Goal: Information Seeking & Learning: Compare options

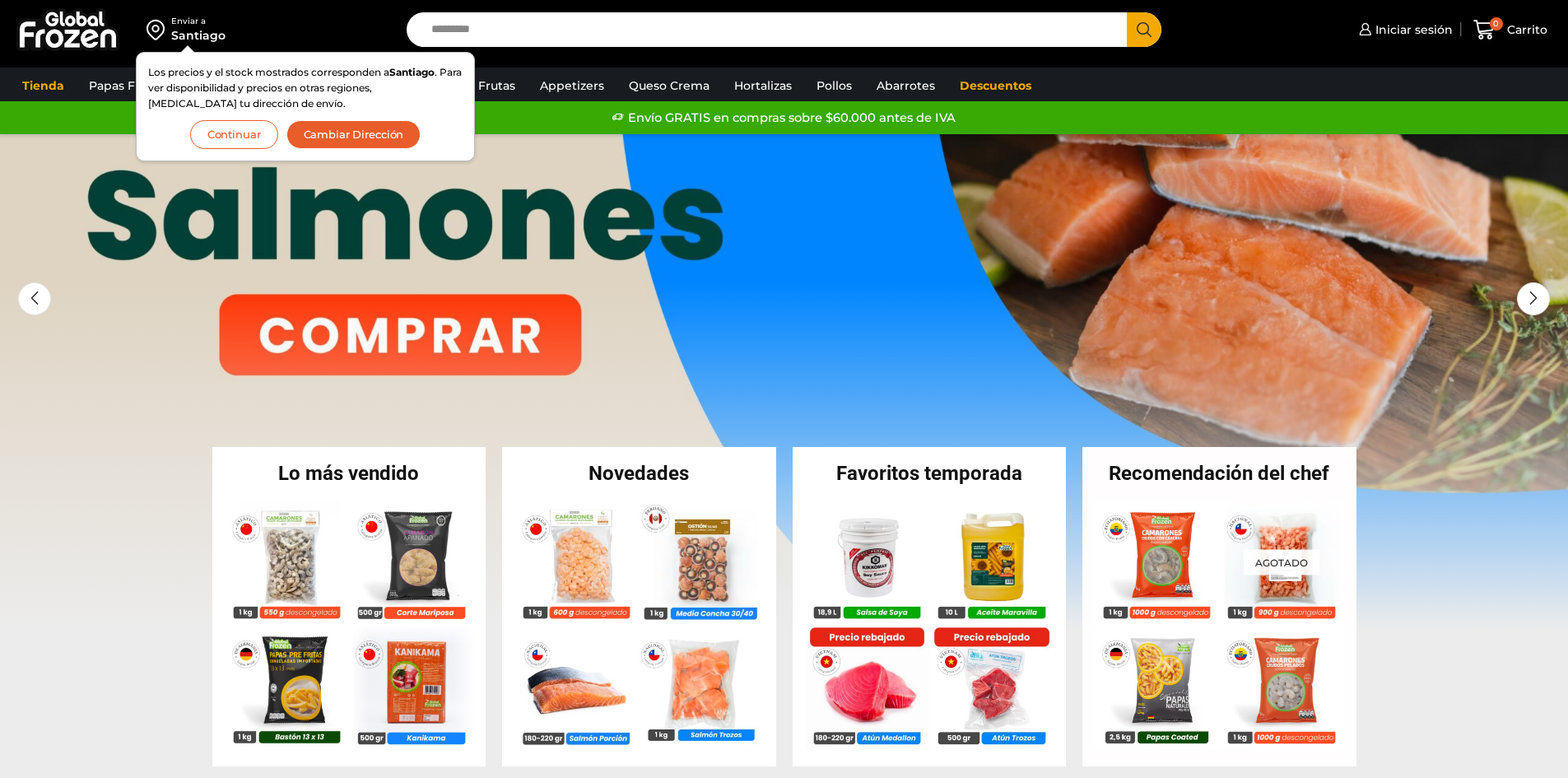
click at [259, 129] on button "Continuar" at bounding box center [234, 135] width 88 height 28
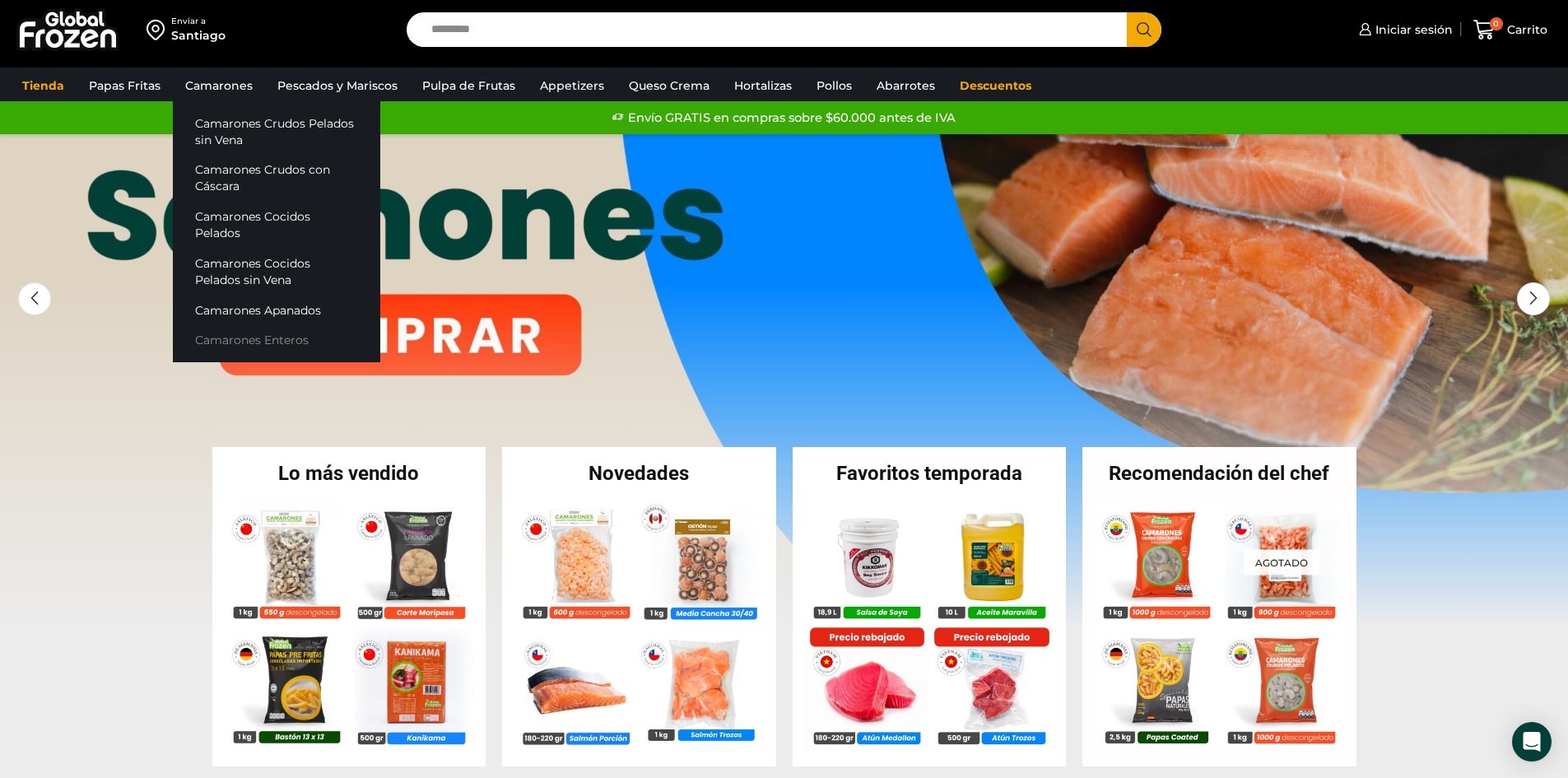
click at [255, 335] on link "Camarones Enteros" at bounding box center [276, 340] width 207 height 30
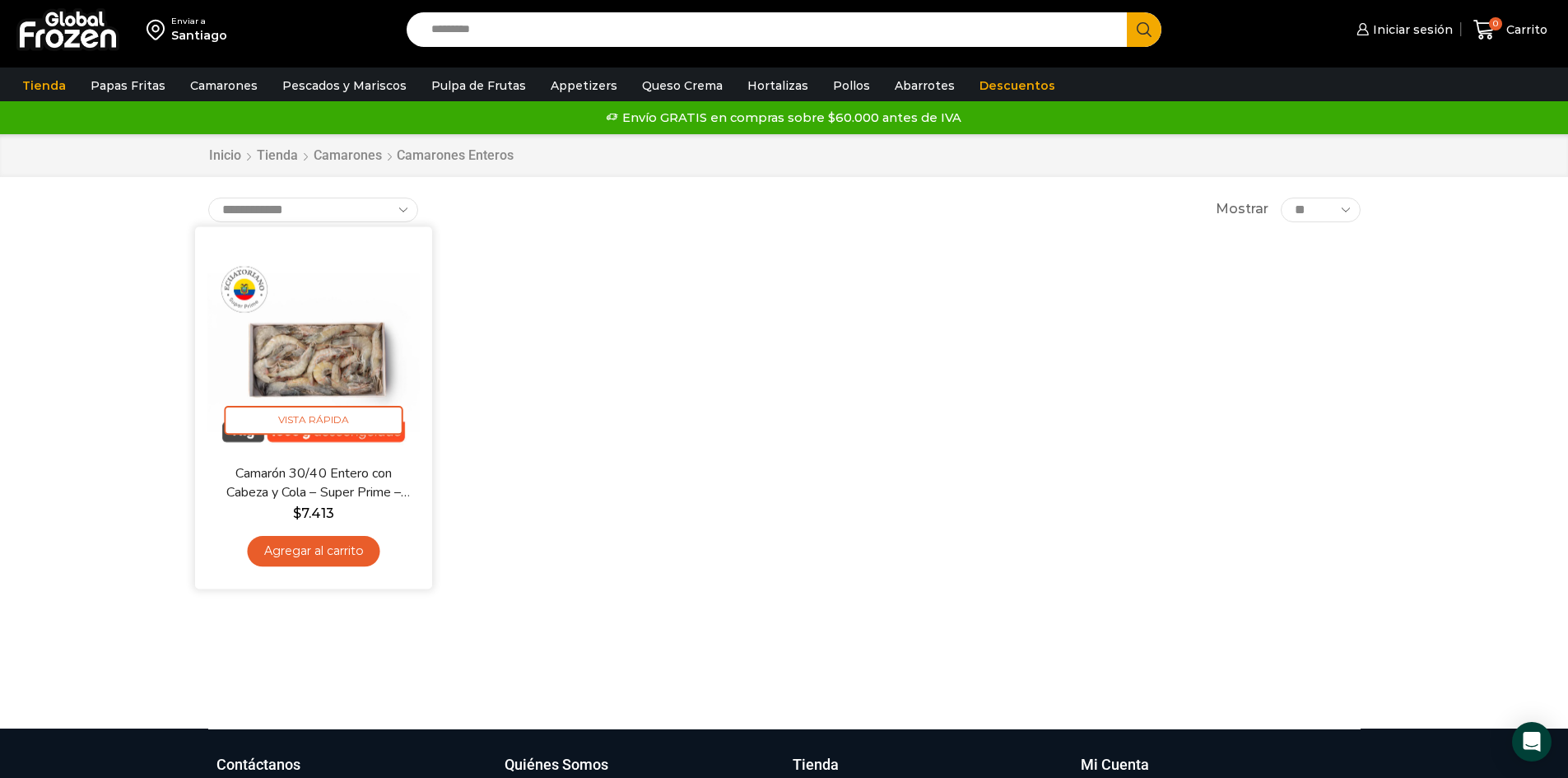
click at [347, 314] on img at bounding box center [314, 345] width 212 height 212
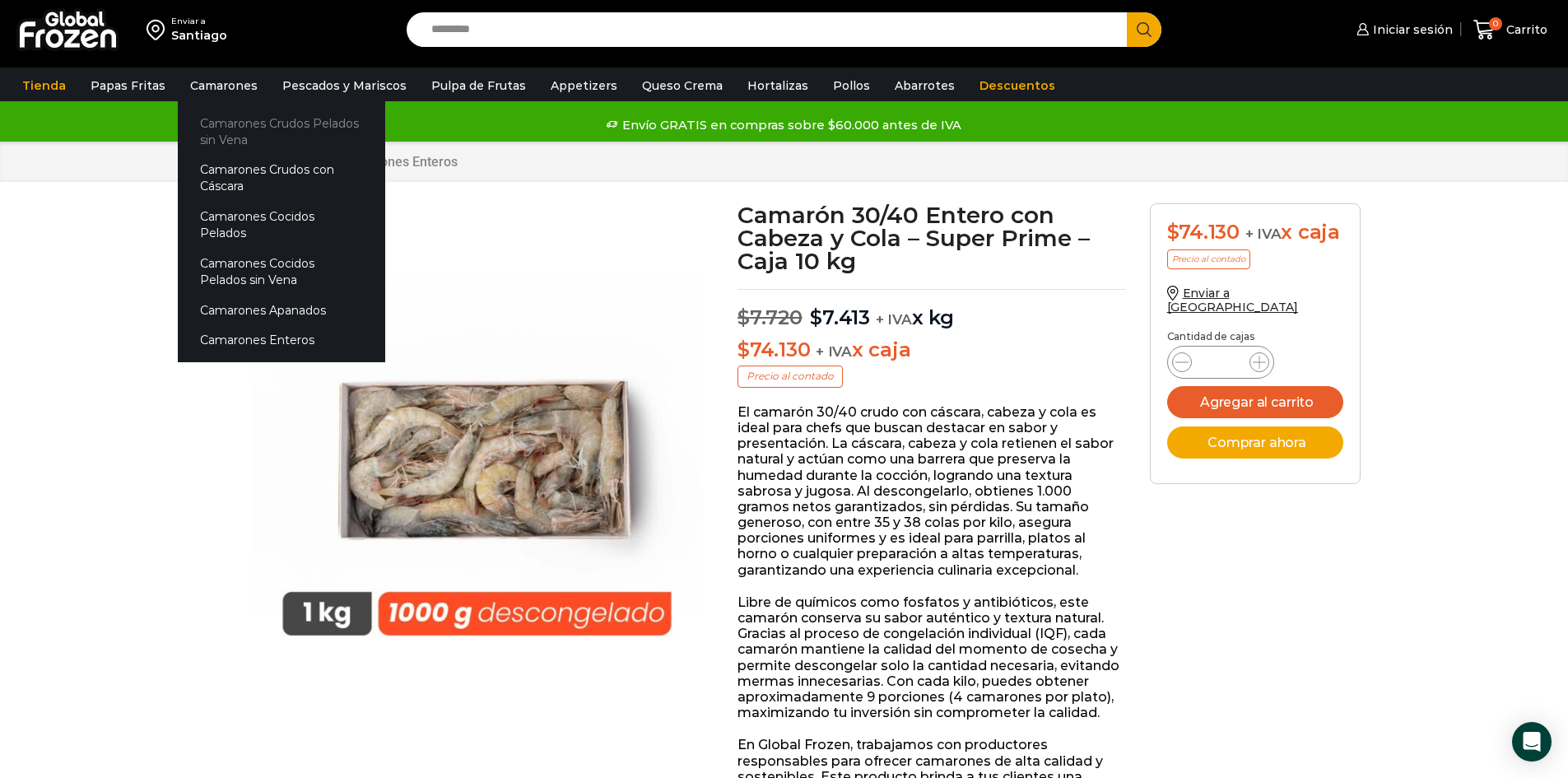
click at [261, 123] on link "Camarones Crudos Pelados sin Vena" at bounding box center [281, 132] width 207 height 47
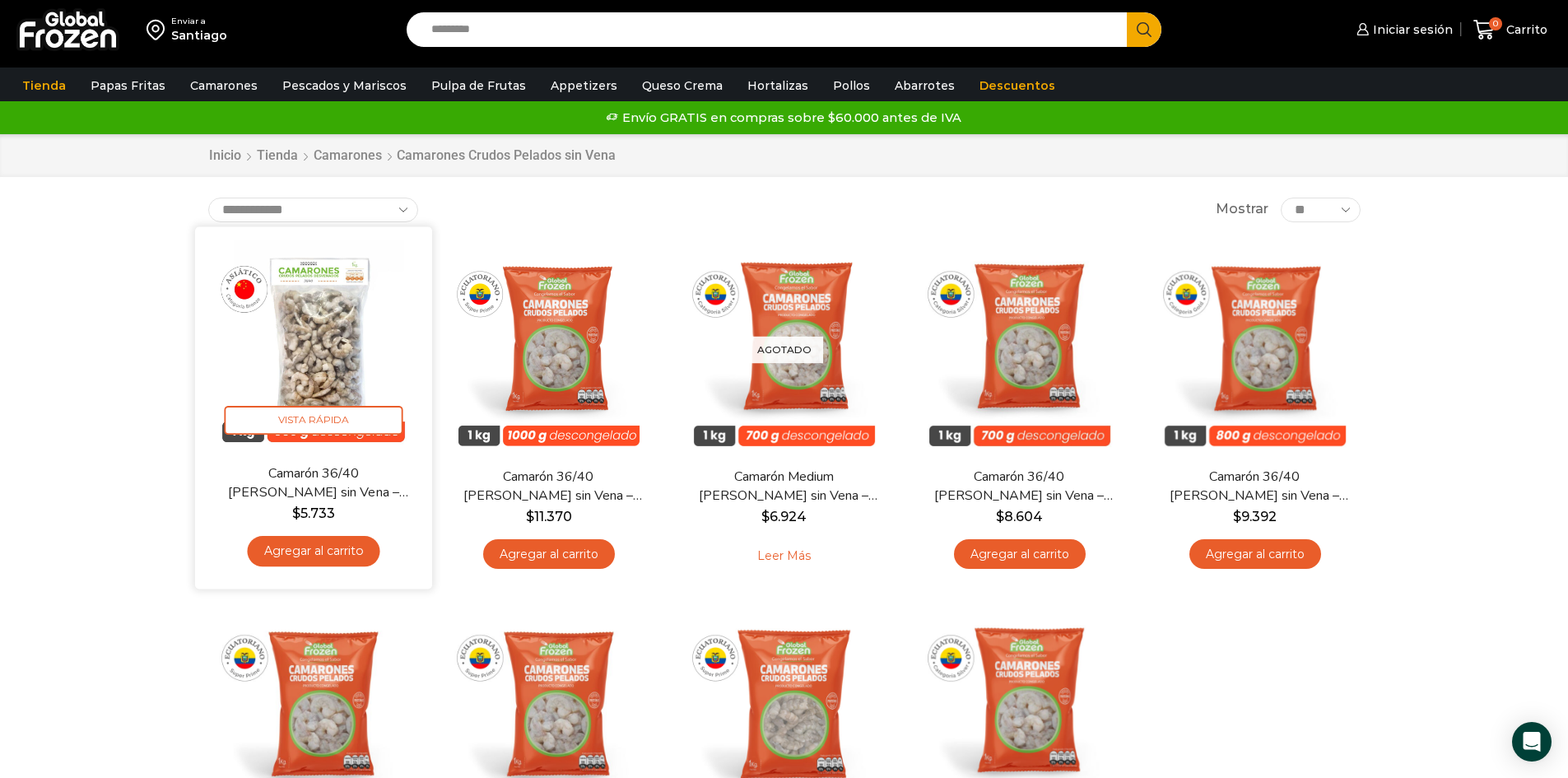
click at [300, 317] on img at bounding box center [314, 345] width 212 height 212
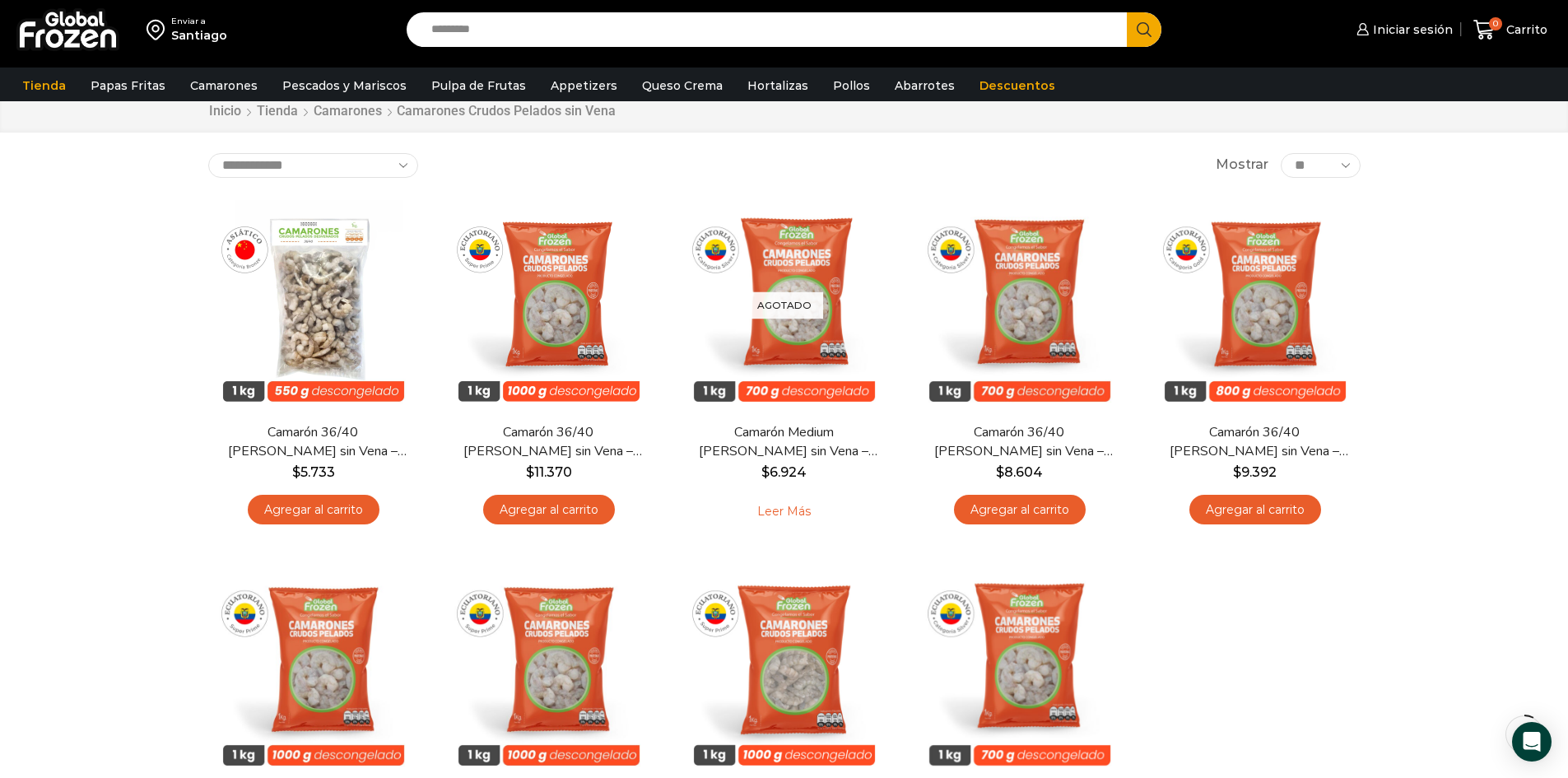
scroll to position [53, 0]
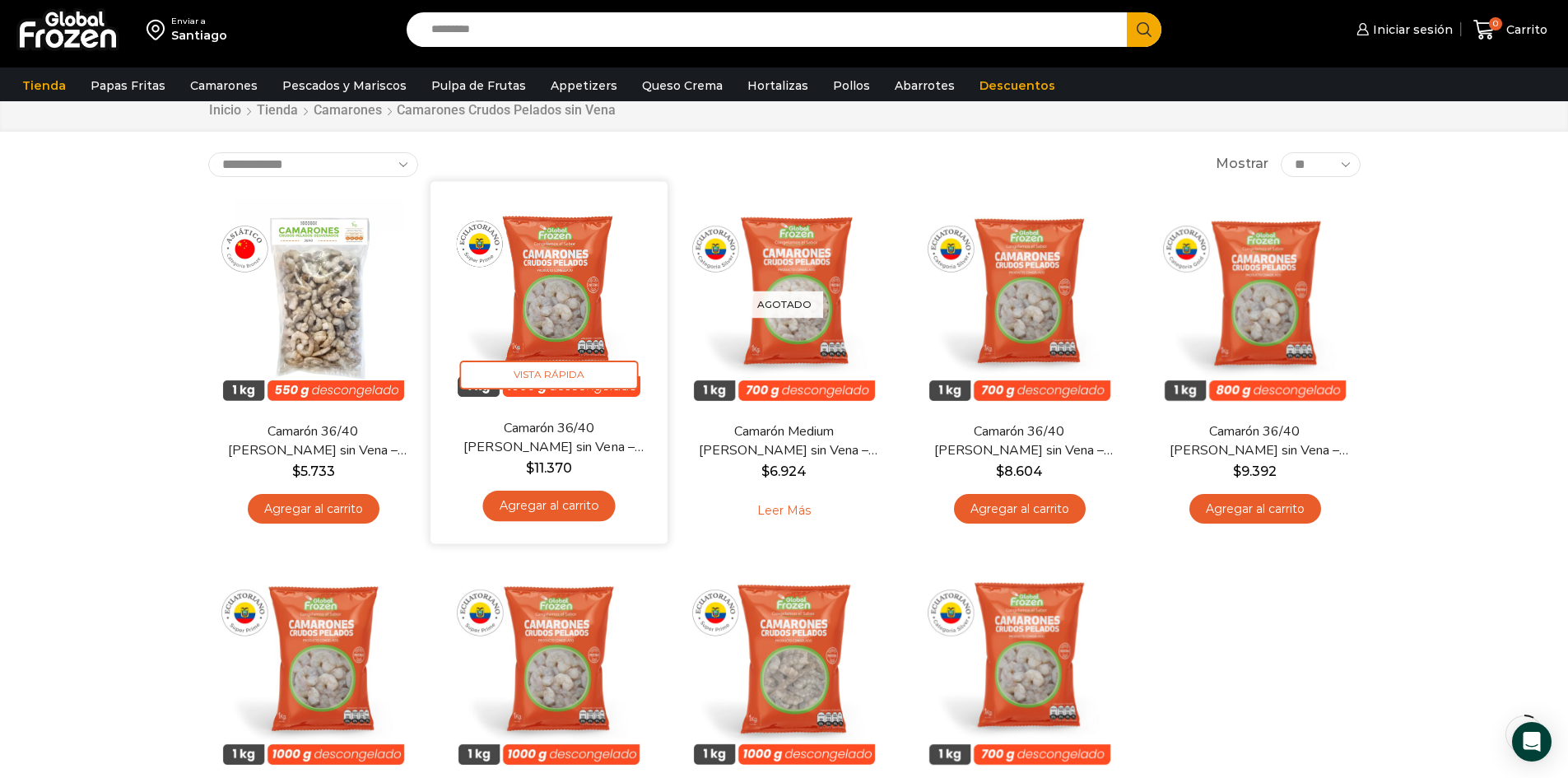
click at [555, 260] on img at bounding box center [549, 299] width 212 height 212
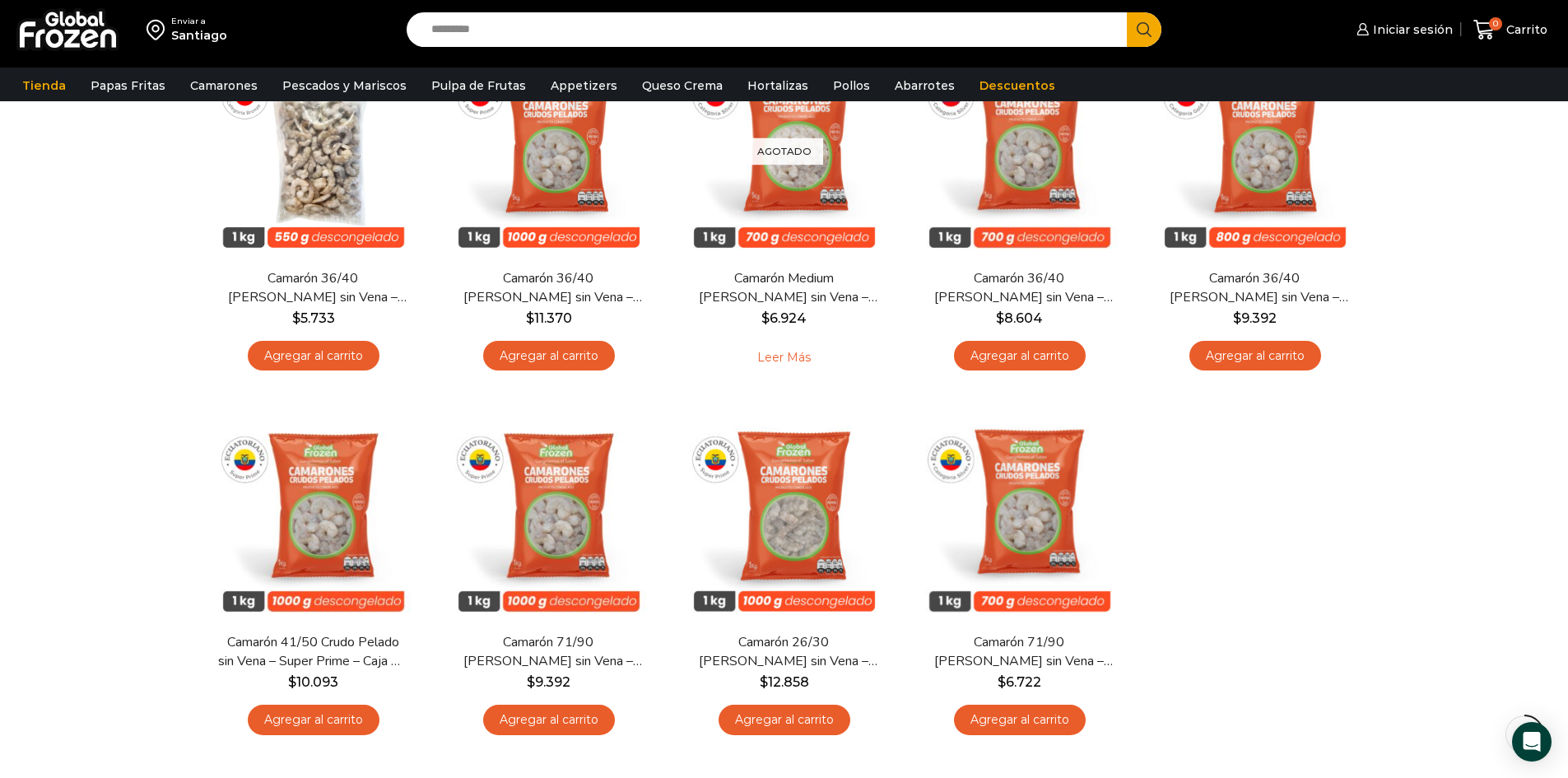
scroll to position [204, 0]
